Goal: Find specific page/section: Find specific page/section

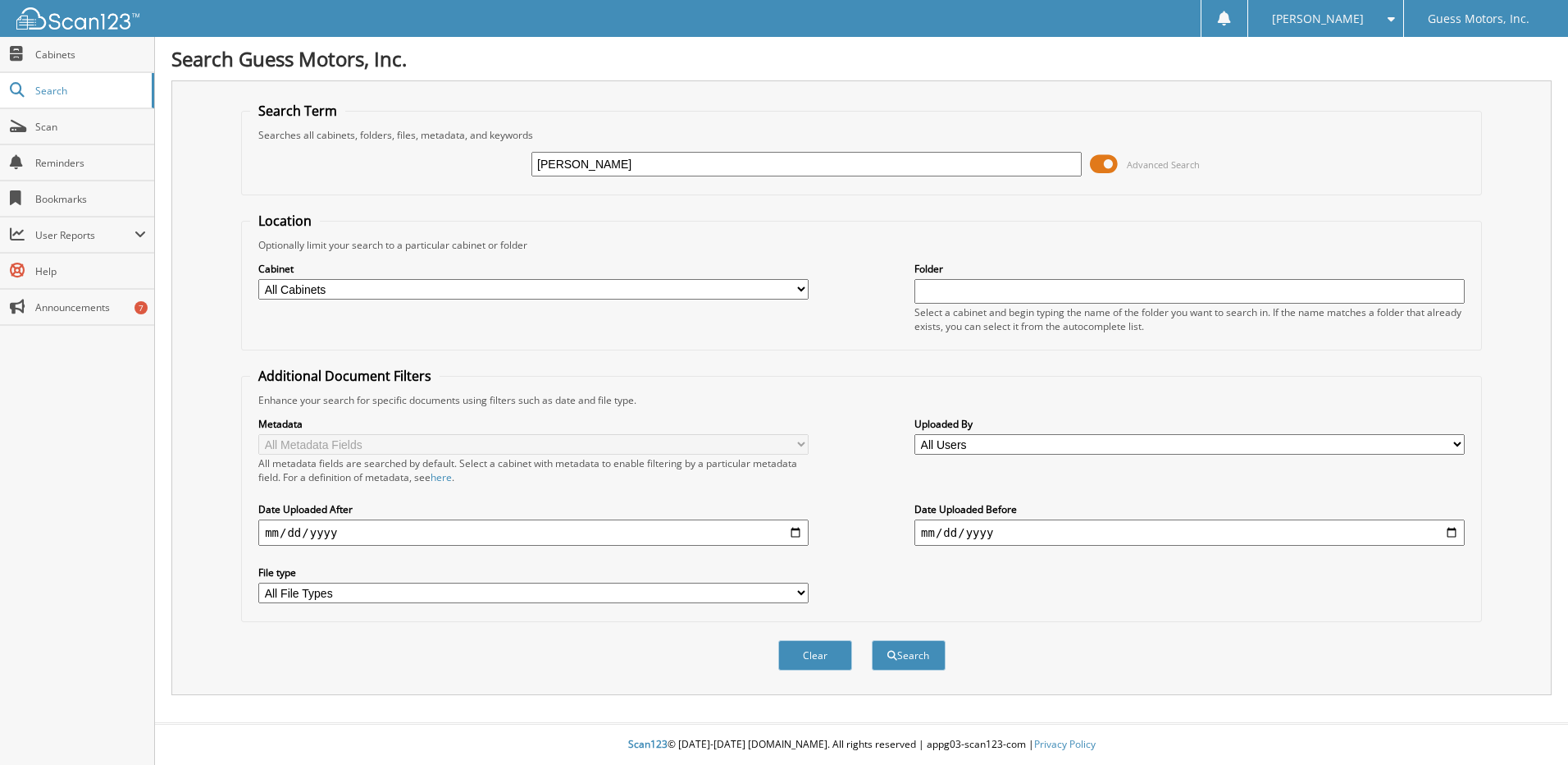
type input "[PERSON_NAME]"
click at [872, 640] on button "Search" at bounding box center [909, 655] width 74 height 30
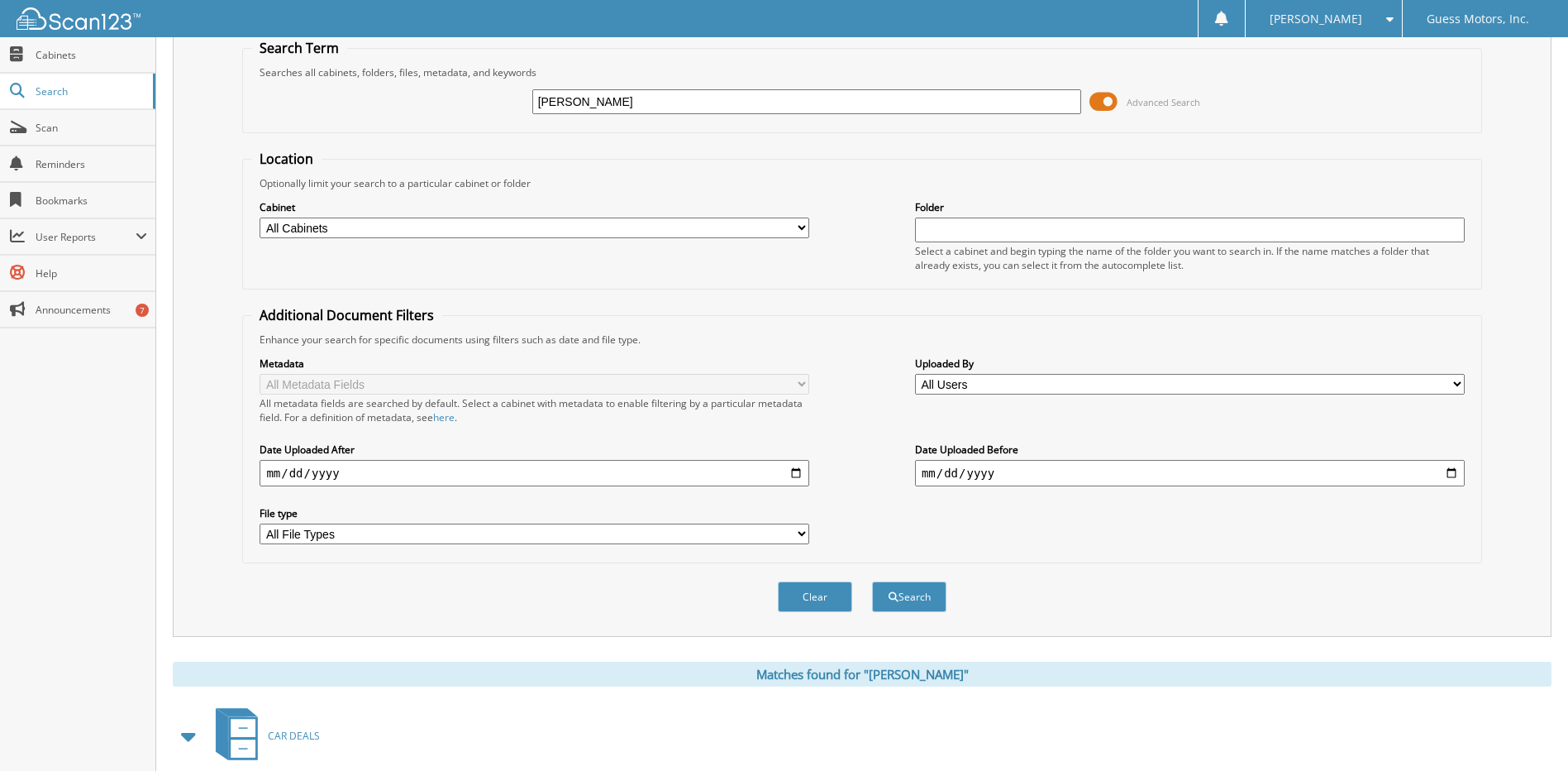
scroll to position [82, 0]
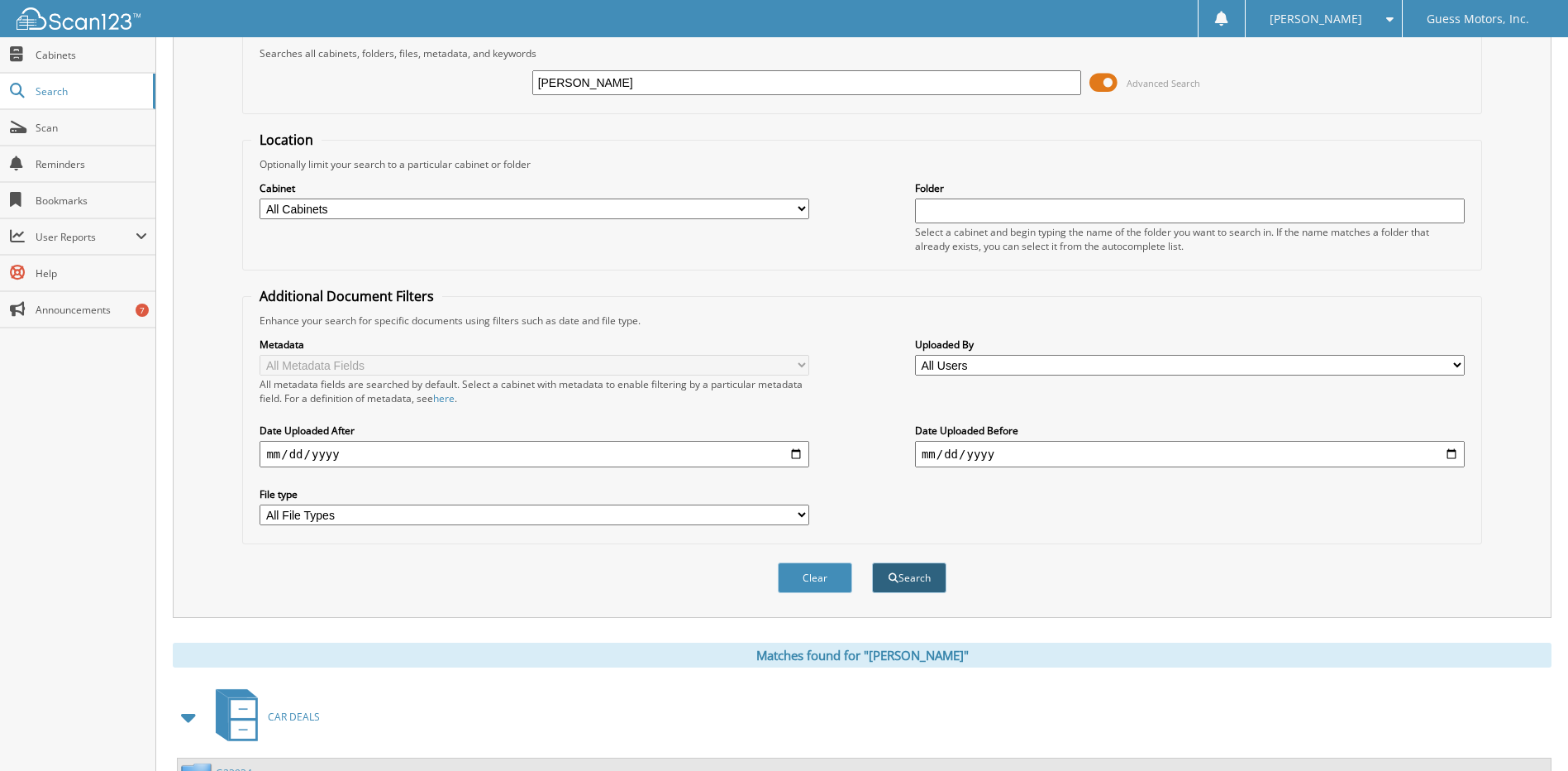
click at [921, 575] on button "Search" at bounding box center [909, 577] width 75 height 31
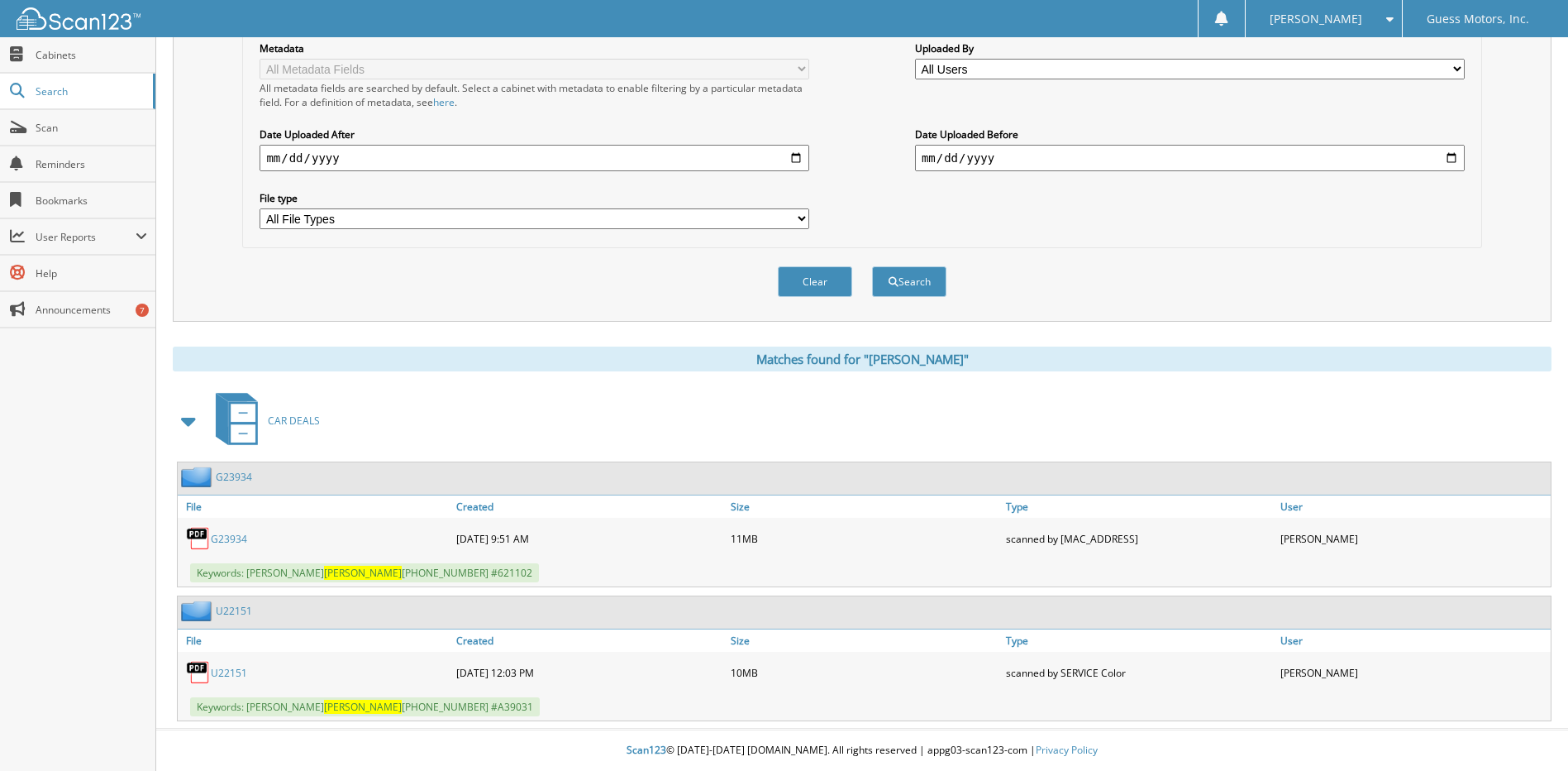
scroll to position [379, 0]
click at [225, 536] on link "G23934" at bounding box center [229, 538] width 37 height 14
